Goal: Task Accomplishment & Management: Manage account settings

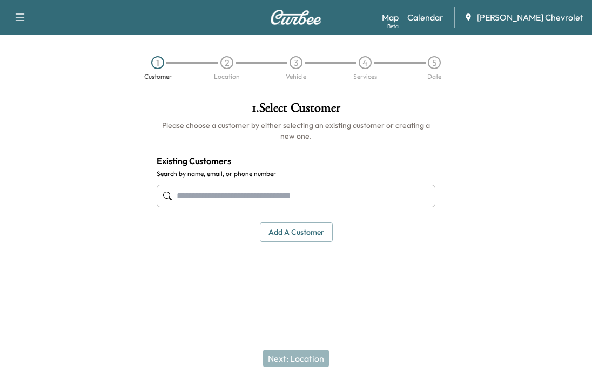
click at [444, 14] on link "Calendar" at bounding box center [426, 17] width 36 height 13
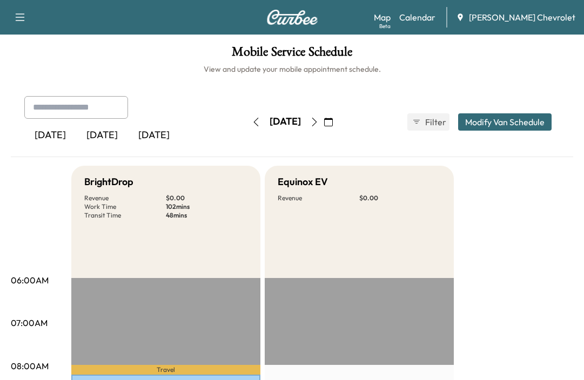
click at [324, 117] on button "button" at bounding box center [314, 121] width 18 height 17
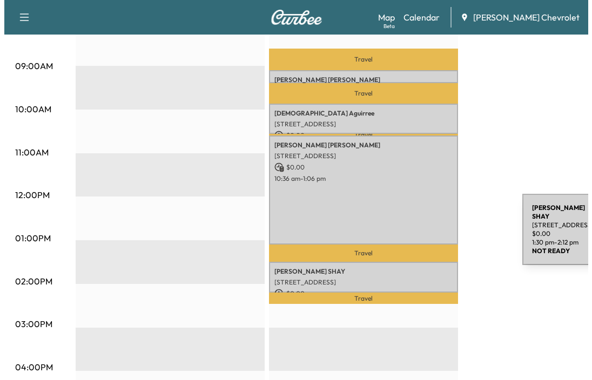
scroll to position [324, 0]
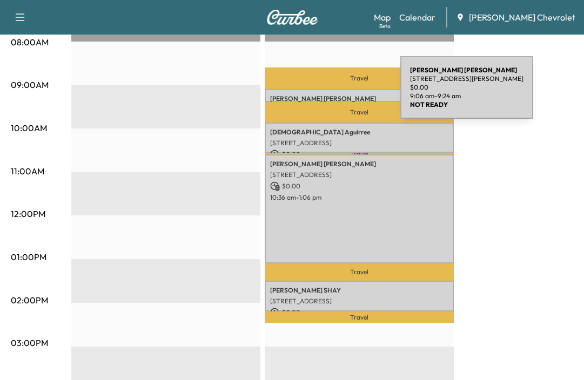
click at [319, 95] on p "[PERSON_NAME]" at bounding box center [359, 99] width 178 height 9
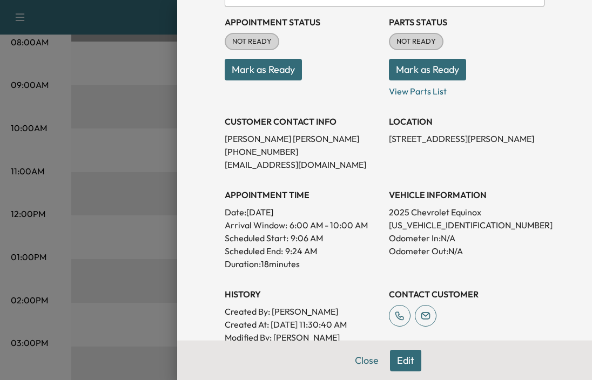
scroll to position [82, 0]
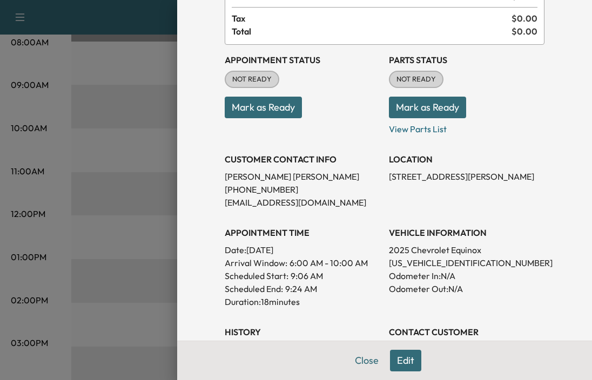
click at [447, 245] on p "2025 Chevrolet Equinox" at bounding box center [467, 250] width 156 height 13
click at [436, 263] on p "[US_VEHICLE_IDENTIFICATION_NUMBER]" at bounding box center [467, 263] width 156 height 13
copy p "[US_VEHICLE_IDENTIFICATION_NUMBER]"
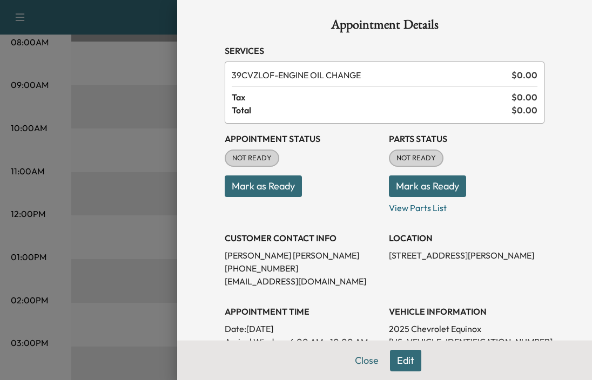
scroll to position [0, 0]
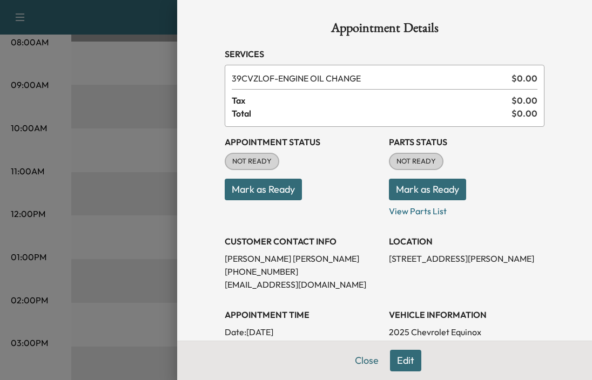
click at [279, 195] on button "Mark as Ready" at bounding box center [263, 190] width 77 height 22
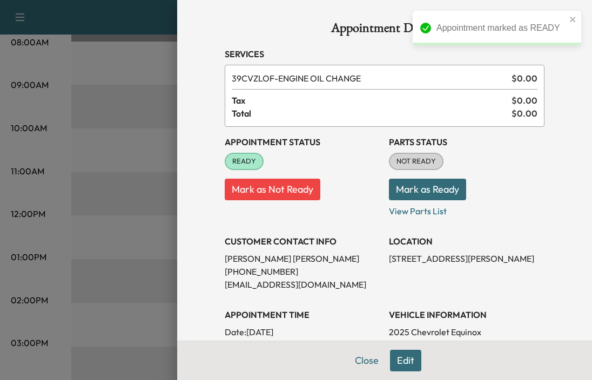
click at [438, 192] on button "Mark as Ready" at bounding box center [427, 190] width 77 height 22
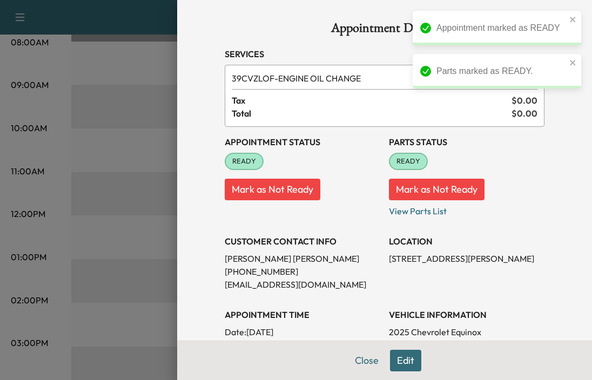
scroll to position [162, 0]
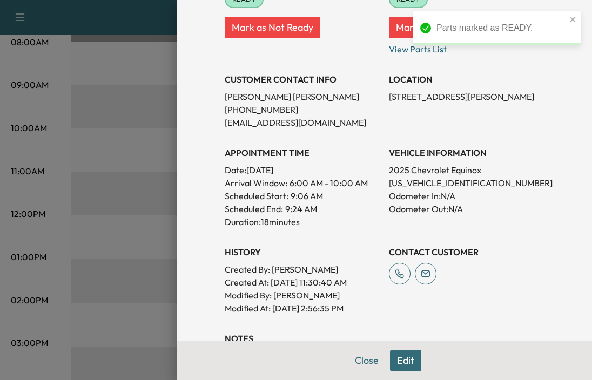
click at [360, 360] on button "Close" at bounding box center [367, 361] width 38 height 22
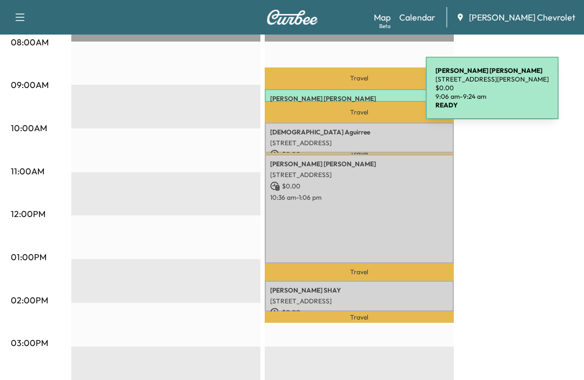
click at [345, 95] on p "[PERSON_NAME]" at bounding box center [359, 99] width 178 height 9
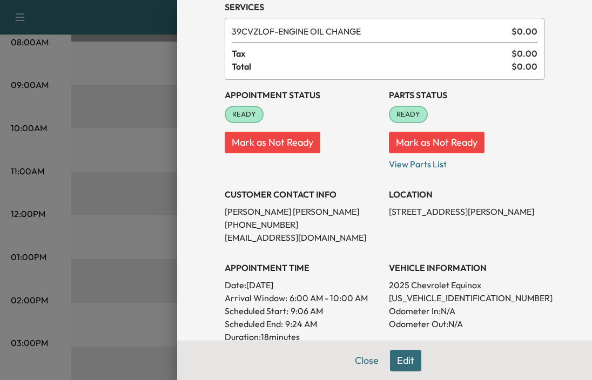
scroll to position [108, 0]
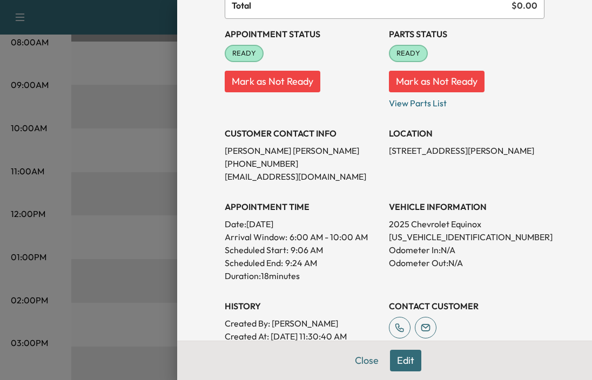
click at [356, 360] on button "Close" at bounding box center [367, 361] width 38 height 22
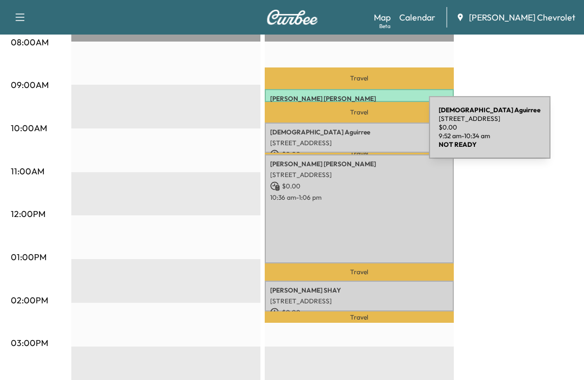
click at [348, 134] on p "[PERSON_NAME]" at bounding box center [359, 132] width 178 height 9
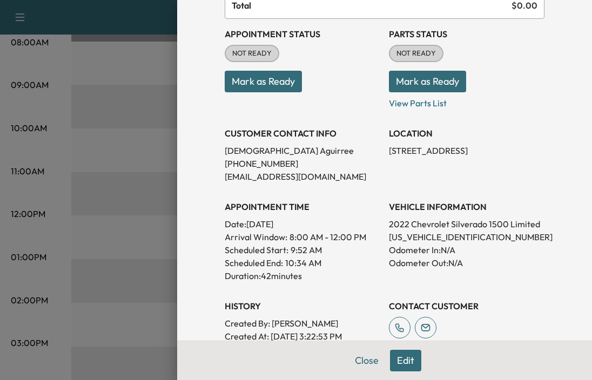
click at [241, 86] on button "Mark as Ready" at bounding box center [263, 82] width 77 height 22
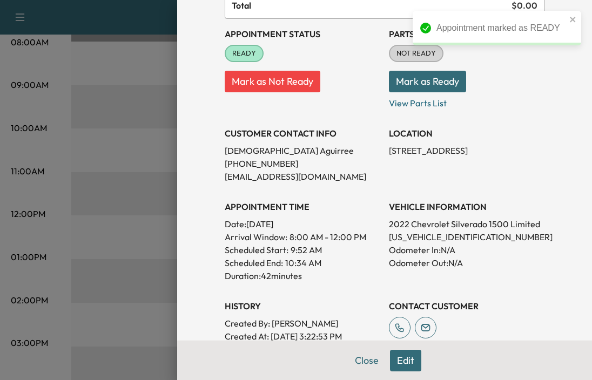
click at [419, 86] on button "Mark as Ready" at bounding box center [427, 82] width 77 height 22
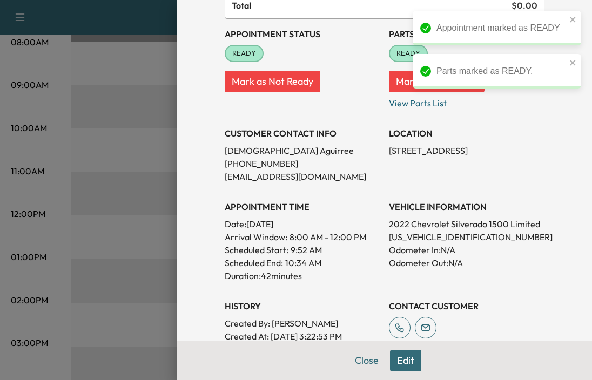
click at [359, 363] on button "Close" at bounding box center [367, 361] width 38 height 22
